Goal: Transaction & Acquisition: Purchase product/service

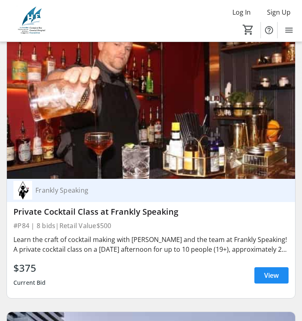
scroll to position [749, 0]
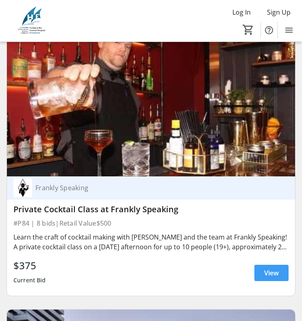
click at [271, 273] on span "View" at bounding box center [272, 273] width 15 height 10
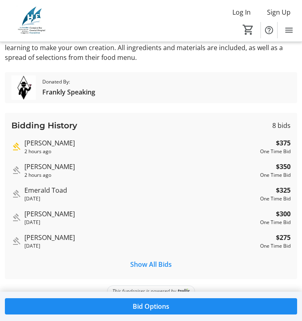
scroll to position [285, 0]
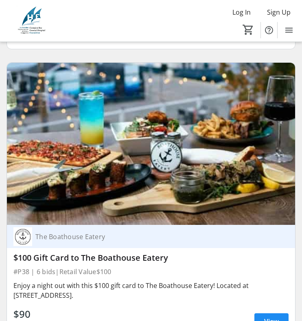
scroll to position [29655, 0]
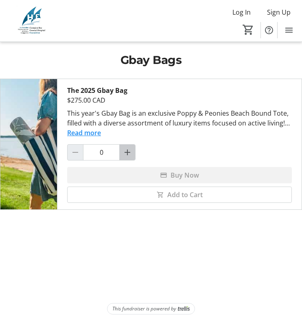
click at [127, 156] on mat-icon "Increment by one" at bounding box center [128, 153] width 10 height 10
type input "1"
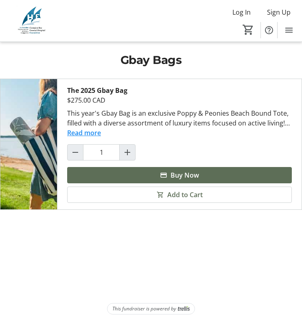
click at [97, 133] on button "Read more" at bounding box center [84, 133] width 34 height 10
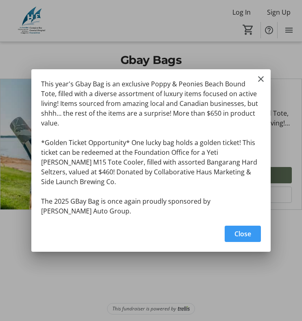
click at [243, 237] on span "button" at bounding box center [243, 234] width 36 height 20
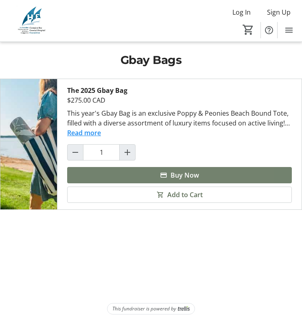
click at [194, 172] on span "Buy Now" at bounding box center [185, 175] width 29 height 10
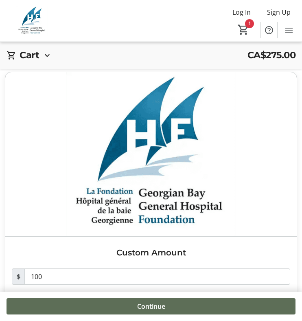
scroll to position [805, 0]
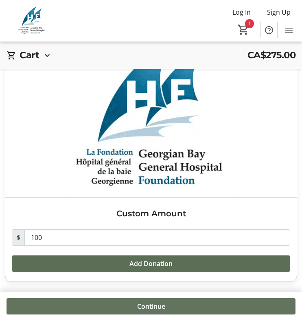
click at [152, 310] on span "Continue" at bounding box center [151, 307] width 28 height 10
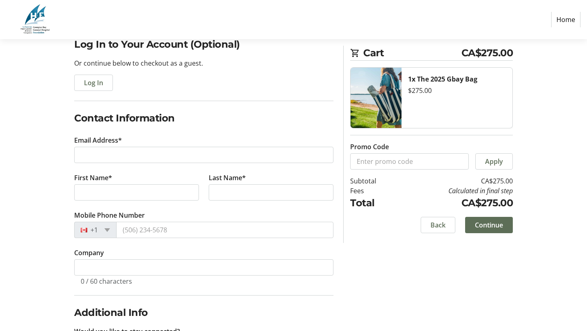
scroll to position [71, 0]
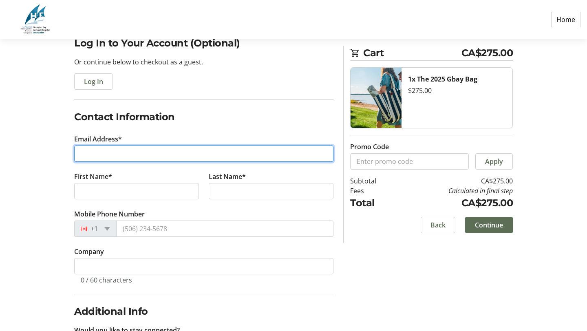
click at [159, 152] on input "Email Address*" at bounding box center [203, 154] width 259 height 16
type input "[PERSON_NAME][EMAIL_ADDRESS][PERSON_NAME][DOMAIN_NAME]"
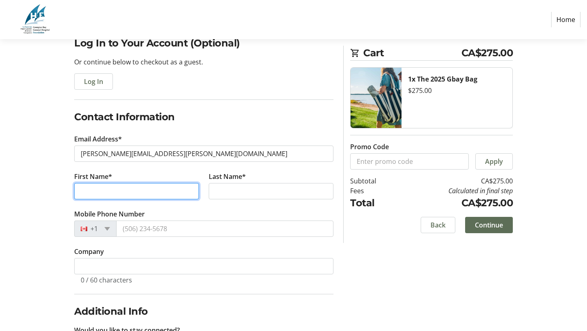
type input "[PERSON_NAME]"
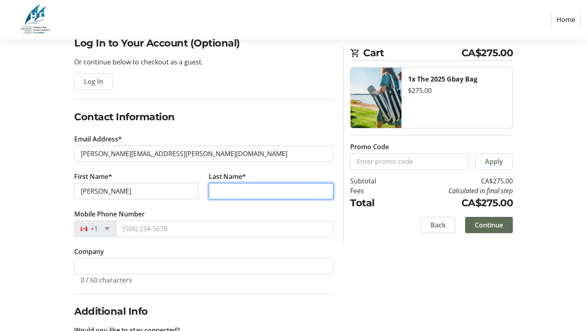
type input "[PERSON_NAME]"
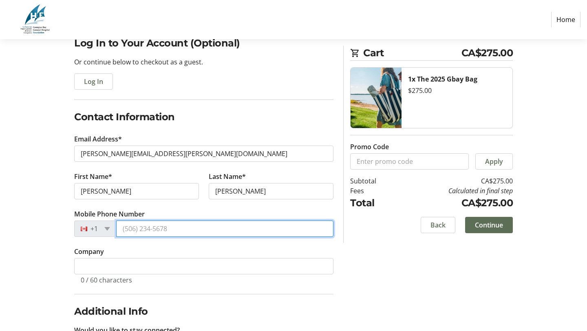
type input "[PHONE_NUMBER]"
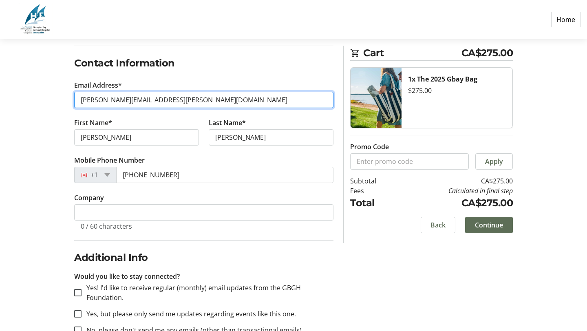
scroll to position [148, 0]
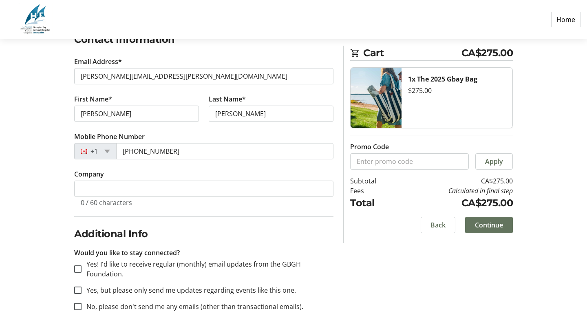
click at [302, 219] on span at bounding box center [489, 225] width 48 height 20
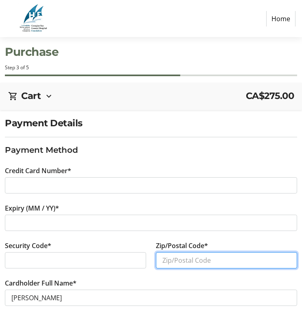
click at [185, 259] on input "Zip/Postal Code*" at bounding box center [226, 260] width 141 height 16
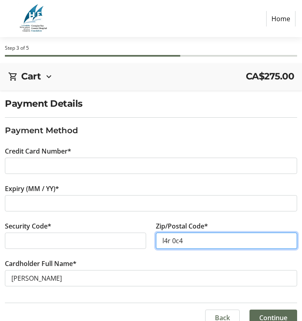
scroll to position [31, 0]
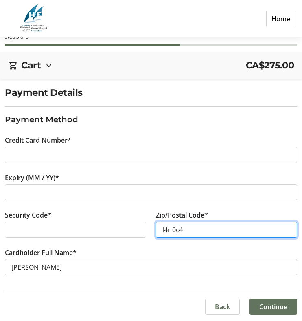
type input "l4r 0c4"
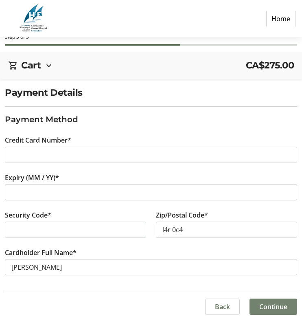
click at [283, 305] on span "Continue" at bounding box center [274, 307] width 28 height 10
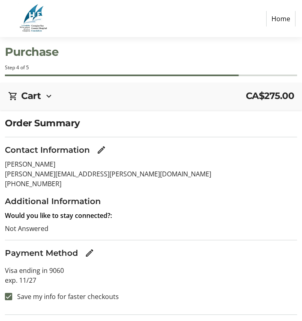
click at [39, 93] on h2 "Cart" at bounding box center [31, 96] width 20 height 14
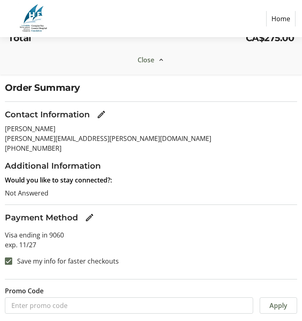
scroll to position [283, 0]
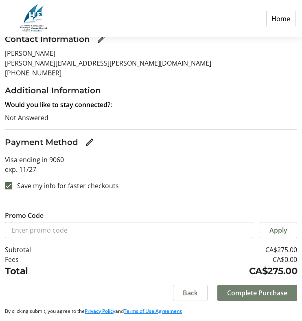
click at [272, 294] on span "Complete Purchase" at bounding box center [257, 293] width 60 height 10
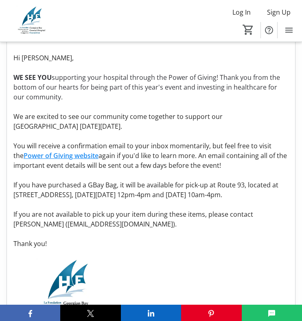
scroll to position [382, 0]
